Goal: Information Seeking & Learning: Learn about a topic

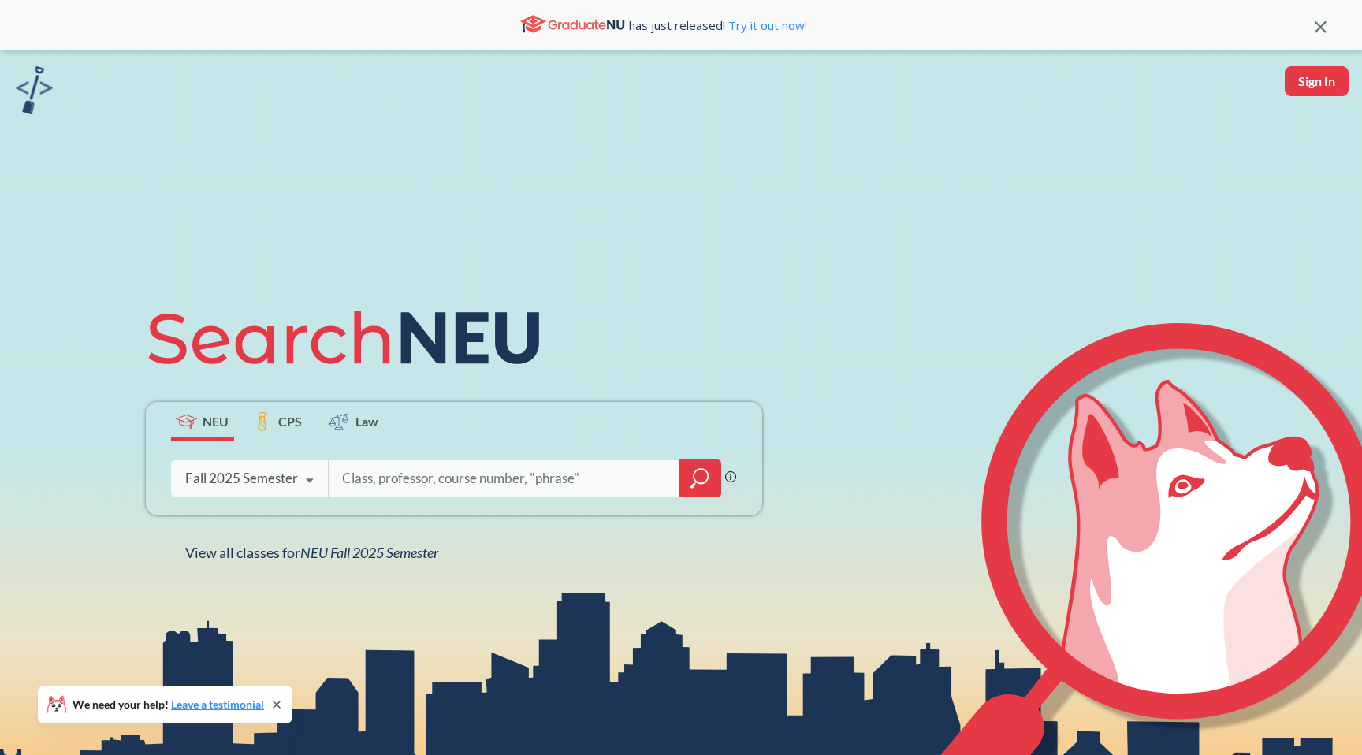
click at [289, 423] on span "CPS" at bounding box center [290, 421] width 24 height 18
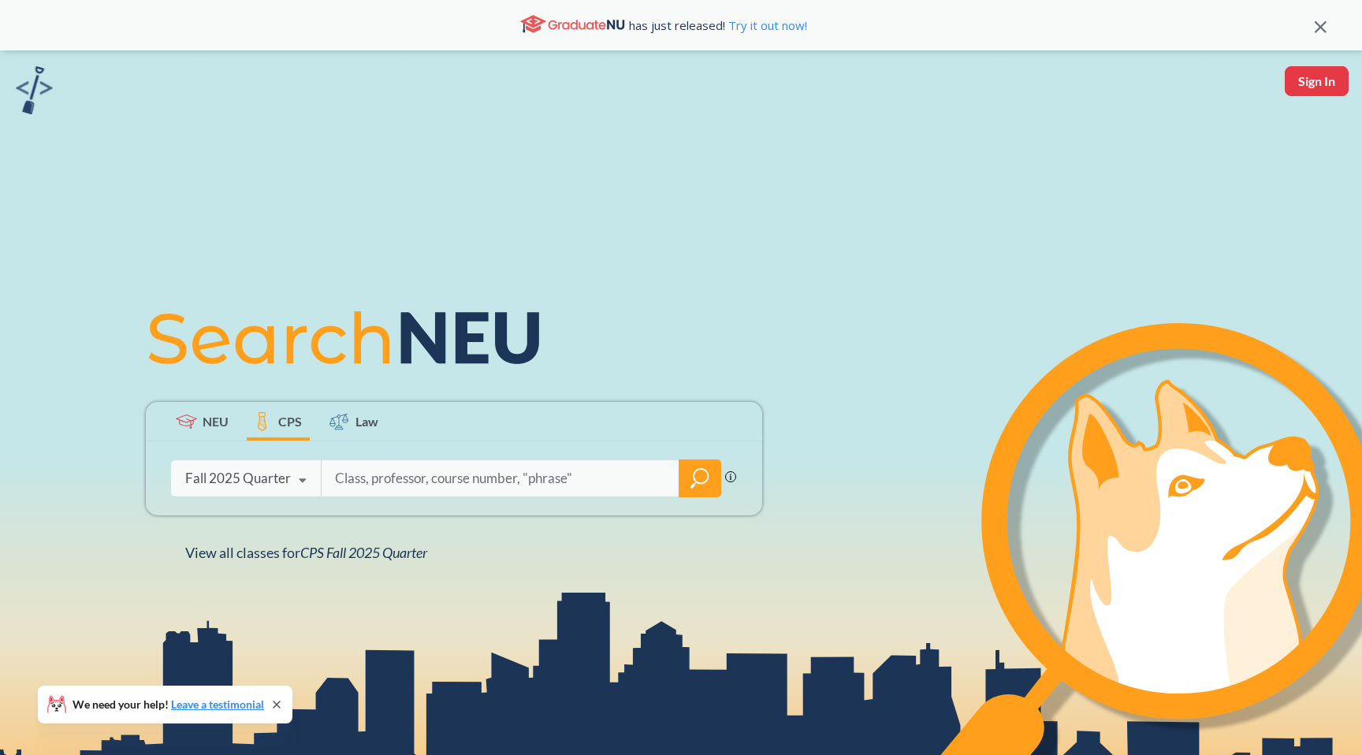
click at [291, 423] on span "CPS" at bounding box center [290, 421] width 24 height 18
click at [300, 552] on span "CPS Fall 2025 Quarter" at bounding box center [363, 552] width 127 height 17
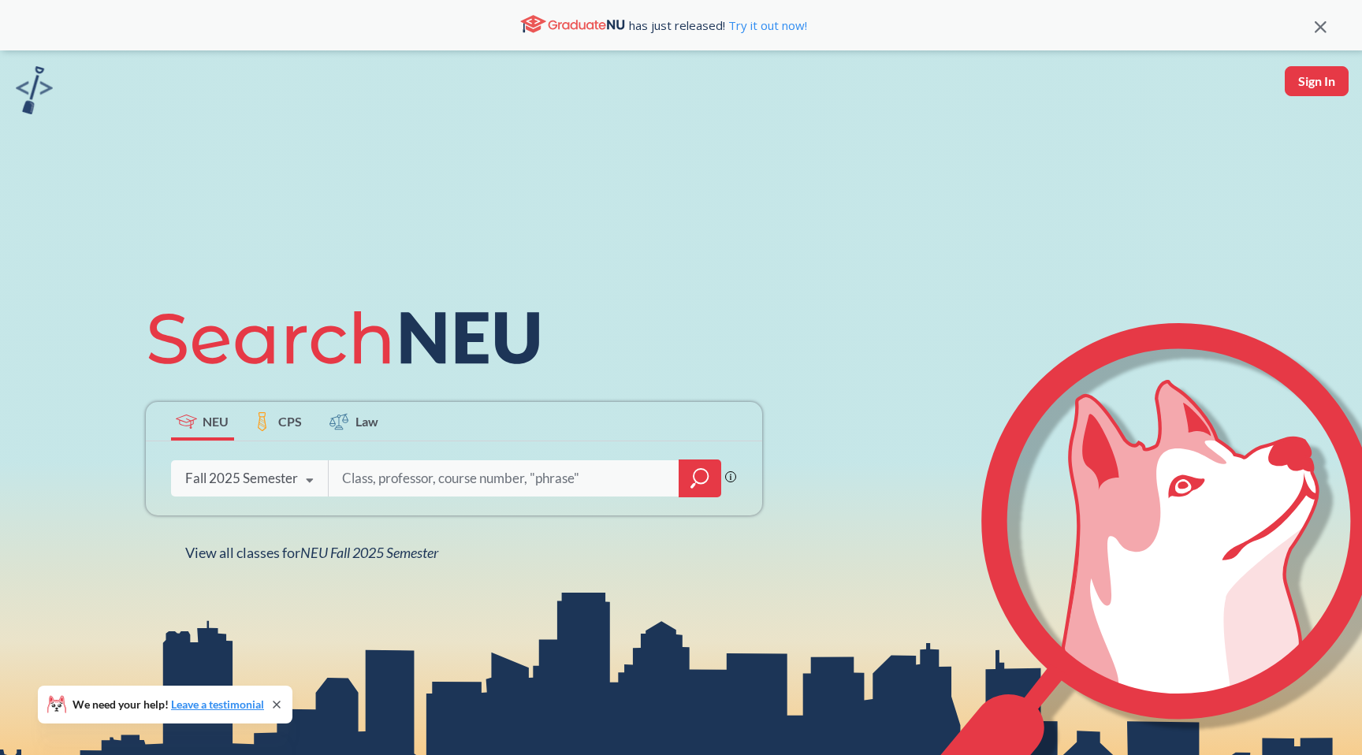
click at [303, 484] on icon at bounding box center [310, 481] width 30 height 44
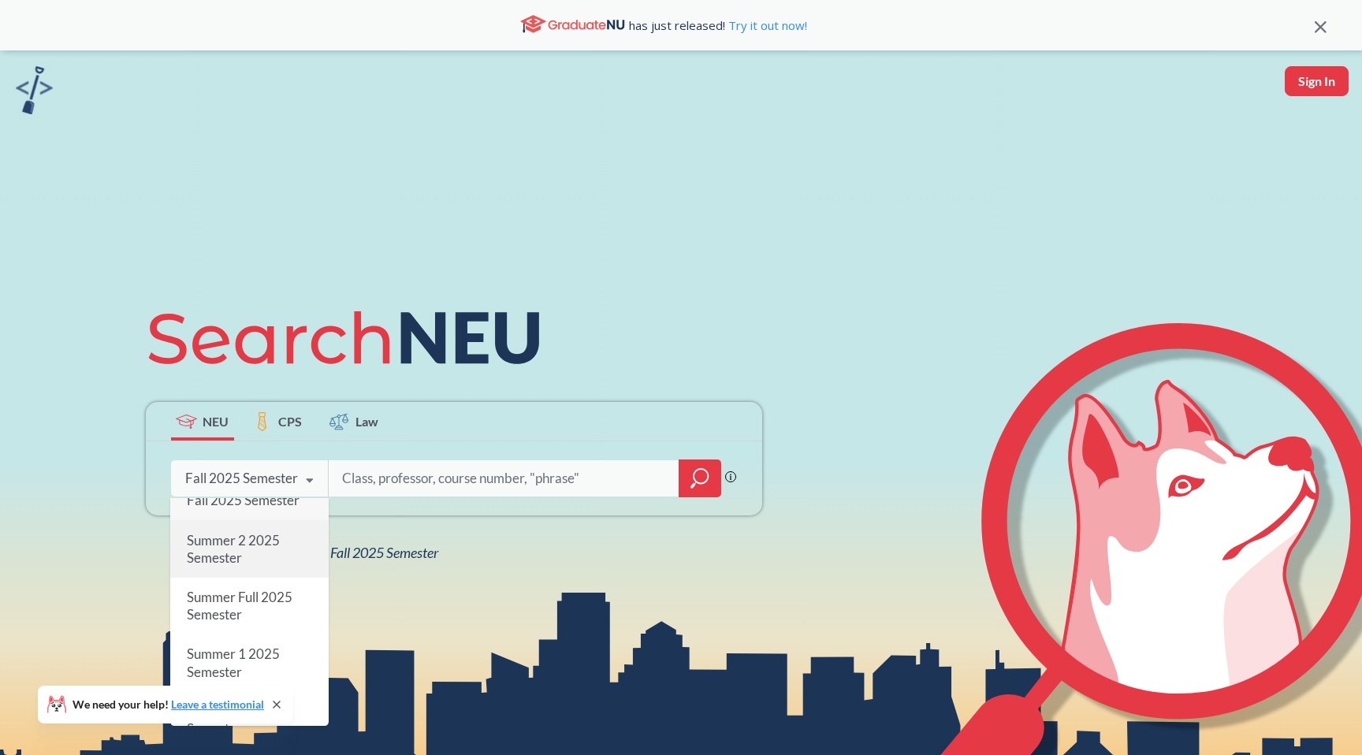
scroll to position [20, 0]
click at [272, 592] on span "Summer Full 2025 Semester" at bounding box center [239, 603] width 106 height 34
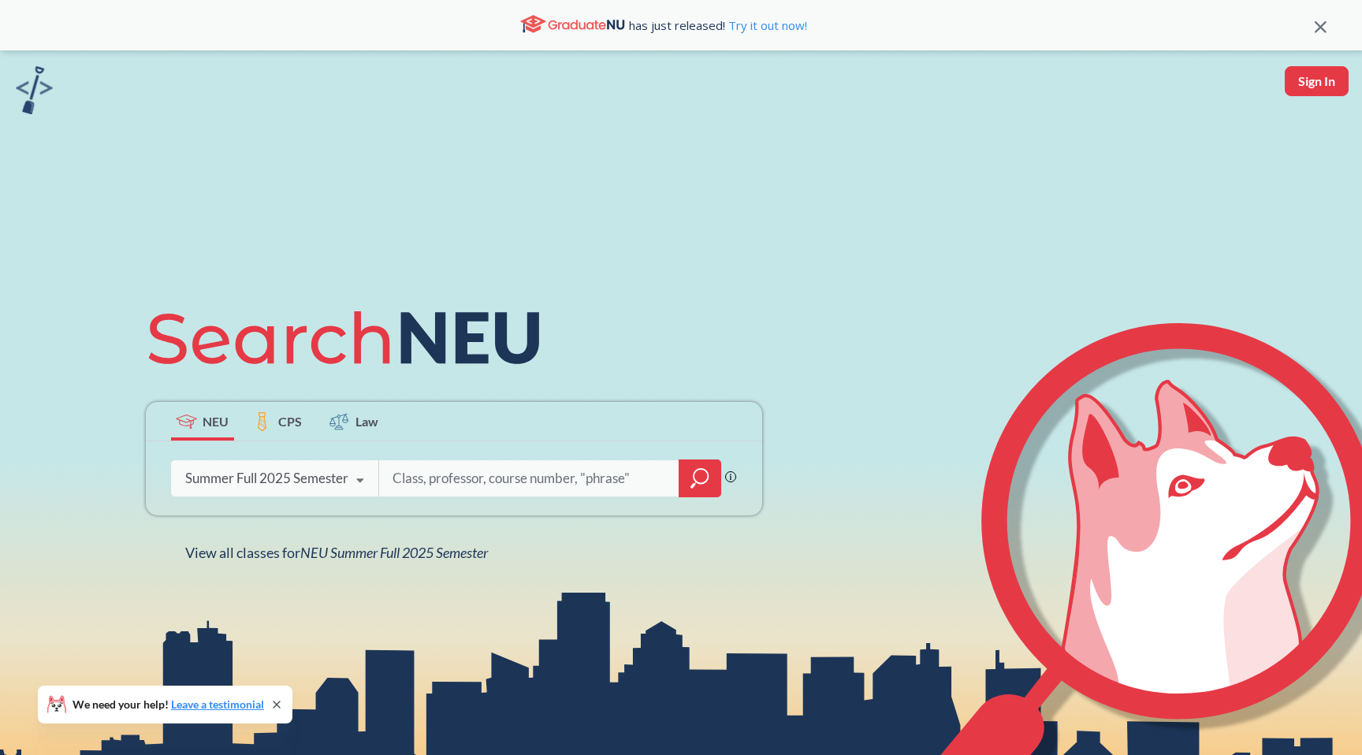
click at [701, 486] on icon "magnifying glass" at bounding box center [700, 478] width 19 height 22
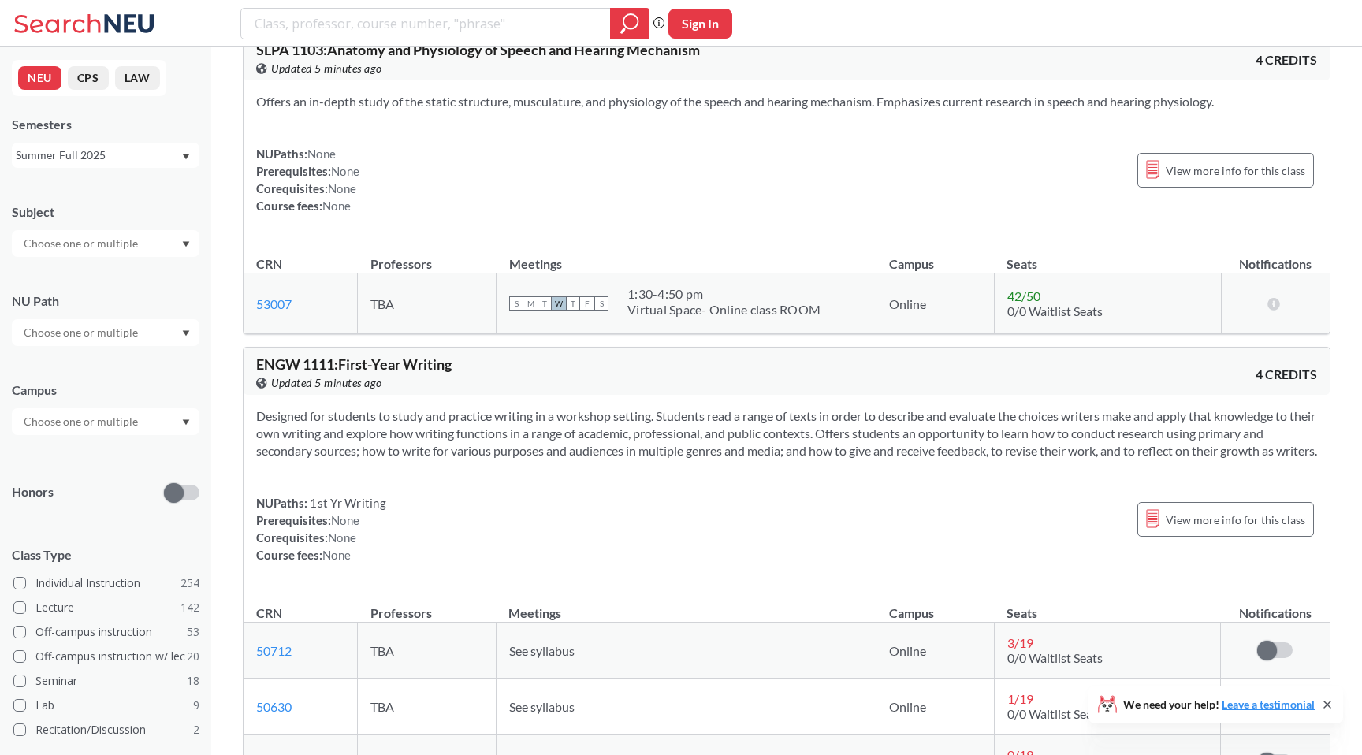
scroll to position [45, 0]
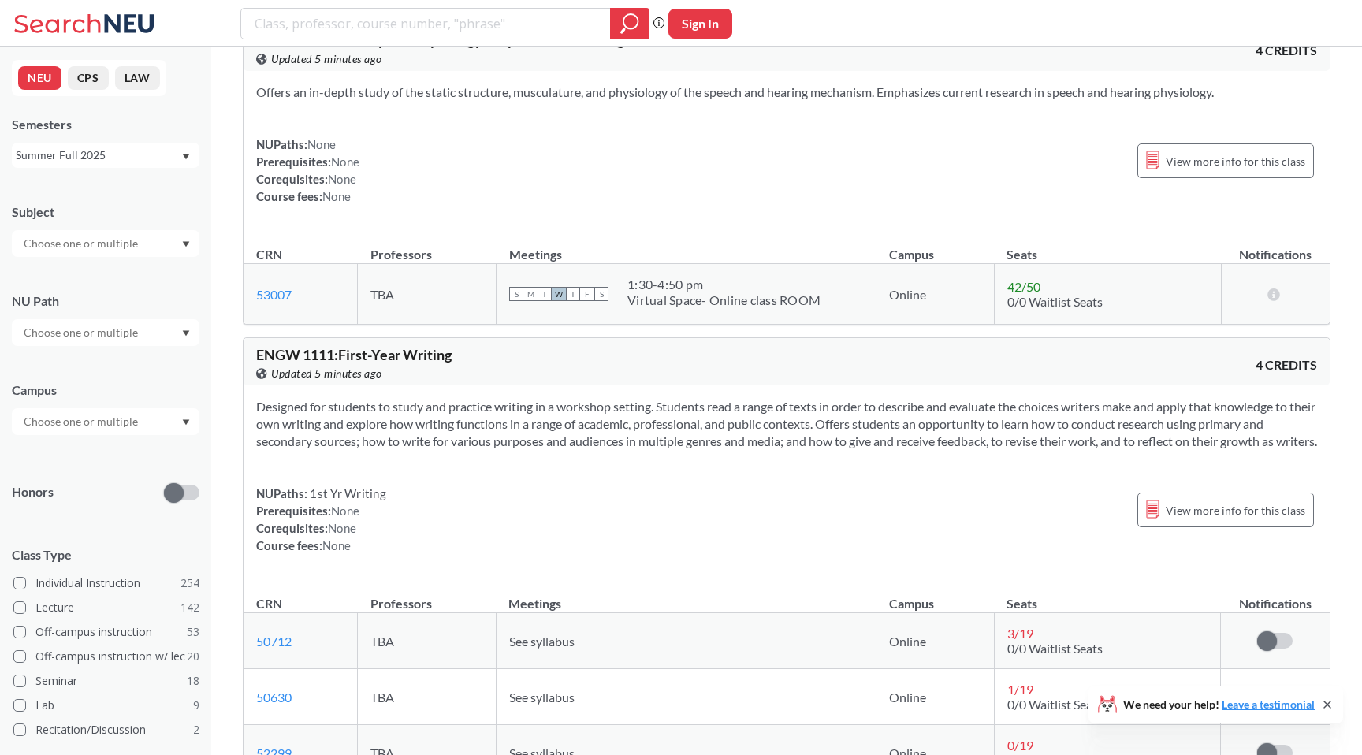
click at [174, 248] on div at bounding box center [106, 243] width 188 height 27
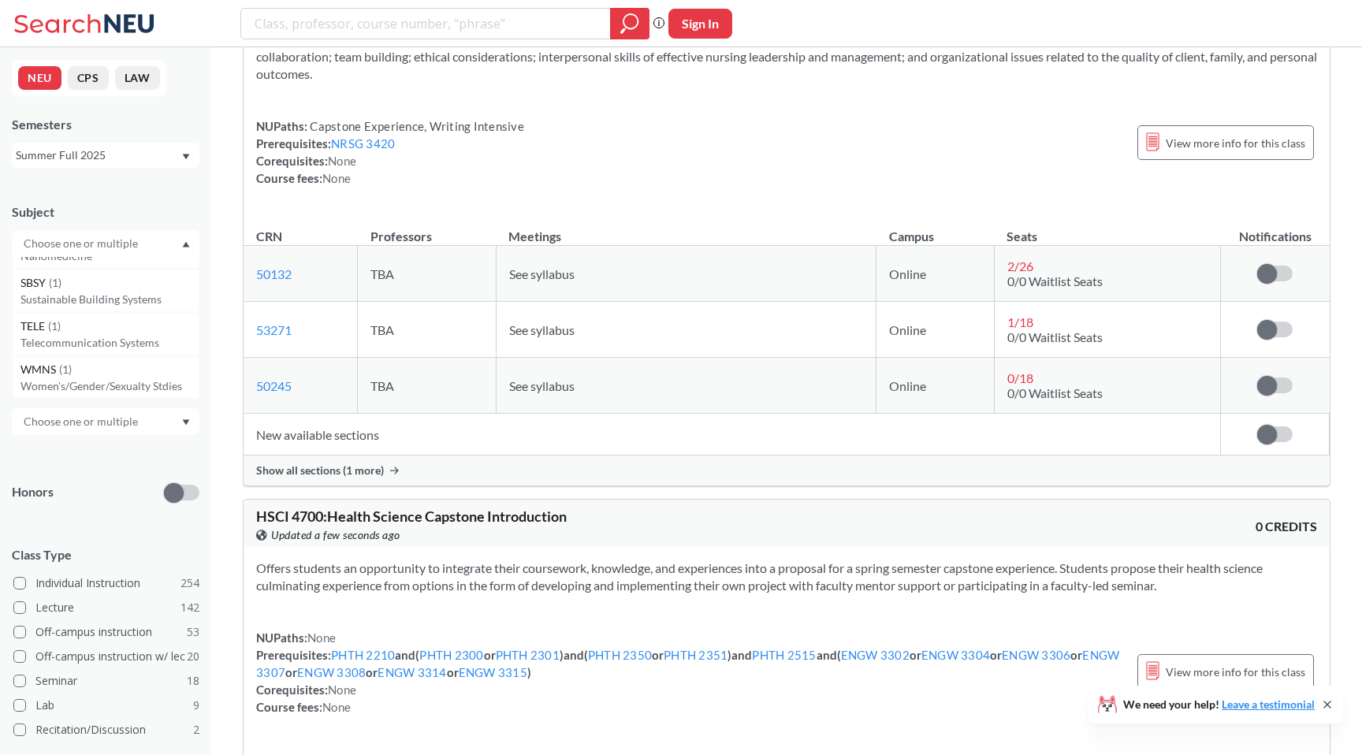
scroll to position [2, 0]
click at [70, 321] on p "Computer Science" at bounding box center [109, 329] width 178 height 16
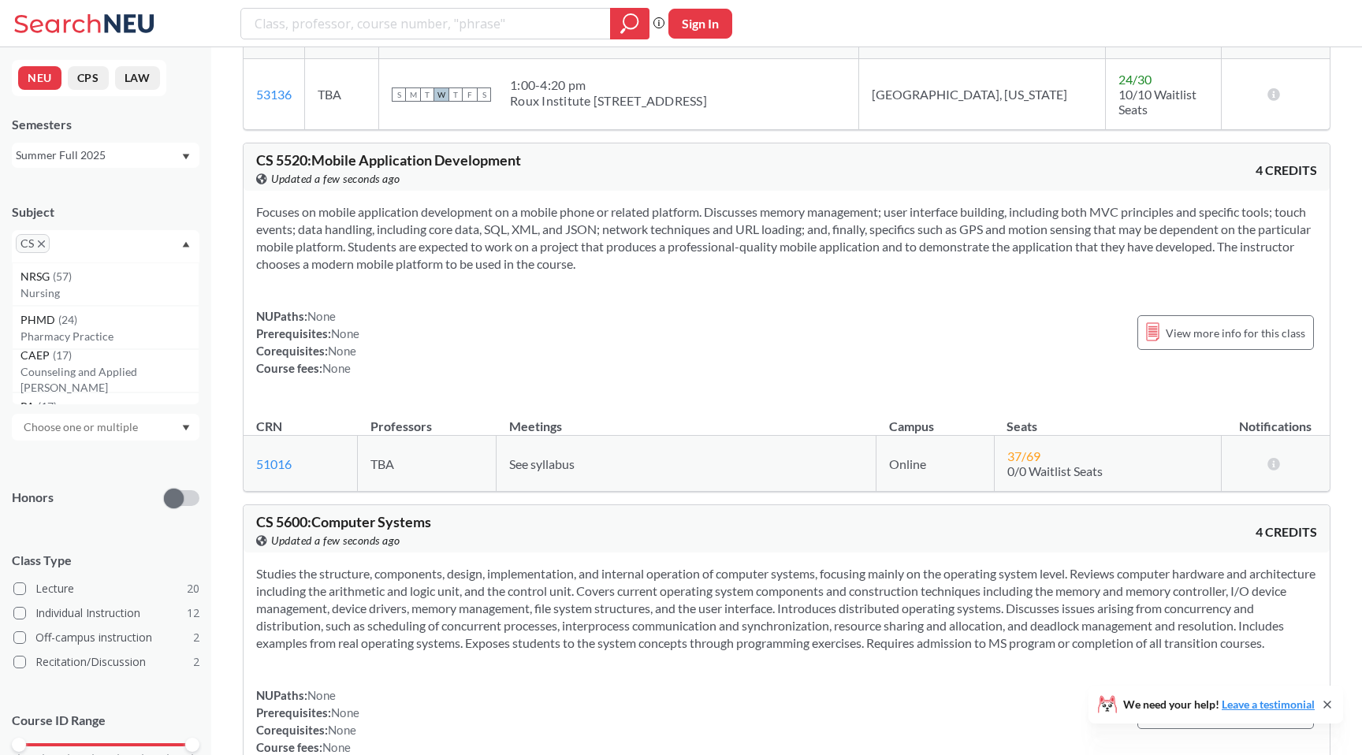
scroll to position [3631, 0]
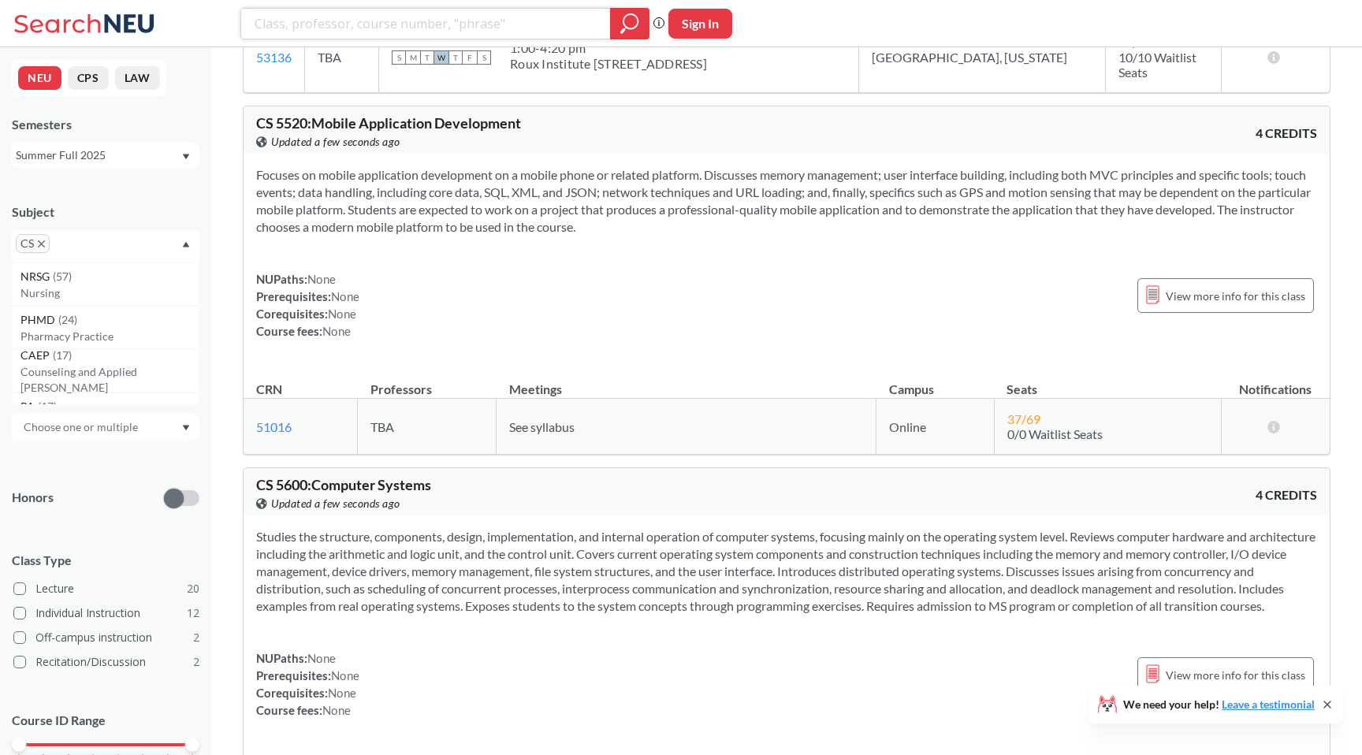
scroll to position [4240, 0]
